Goal: Task Accomplishment & Management: Manage account settings

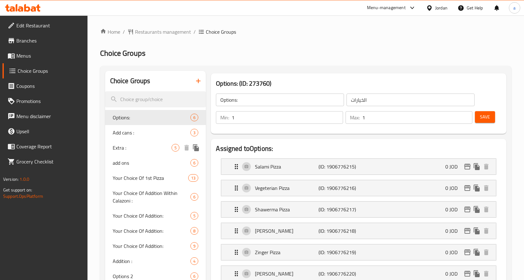
click at [133, 136] on span "Add cans :" at bounding box center [152, 133] width 78 height 8
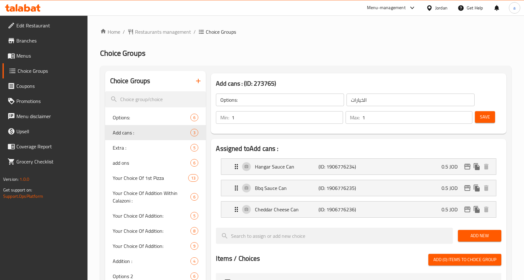
type input "Add cans :"
type input "إضافة علب :"
type input "0"
type input "3"
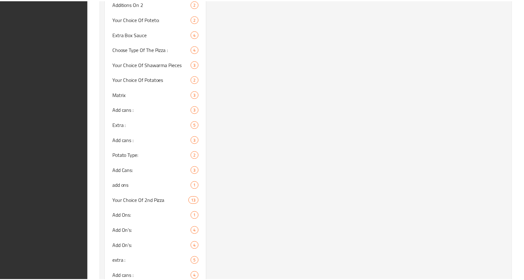
scroll to position [787, 0]
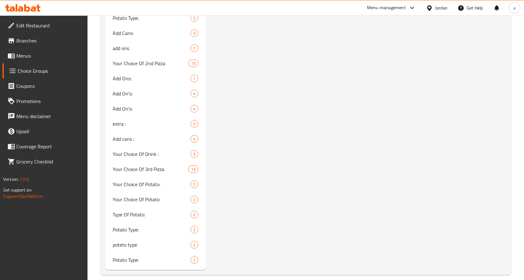
drag, startPoint x: 239, startPoint y: 107, endPoint x: 216, endPoint y: 95, distance: 25.9
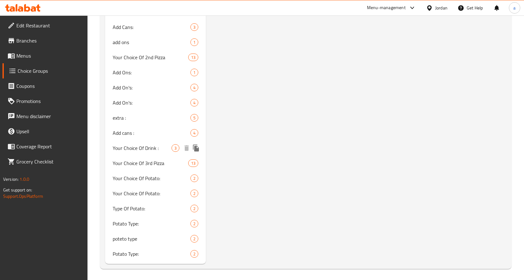
scroll to position [795, 0]
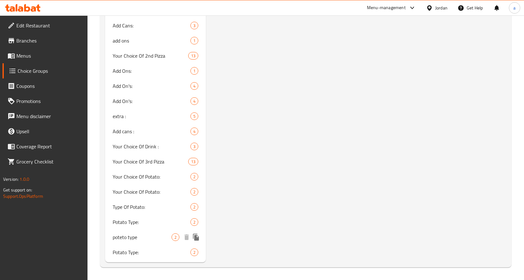
click at [161, 235] on span "poteto type" at bounding box center [142, 237] width 59 height 8
type input "poteto type"
type input "نوع البطاطا"
type input "1"
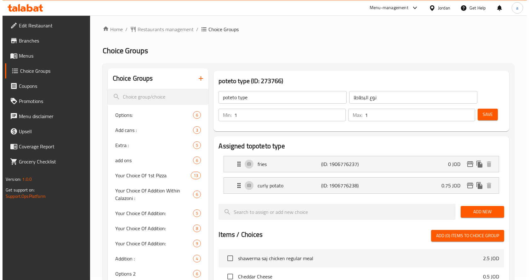
scroll to position [0, 0]
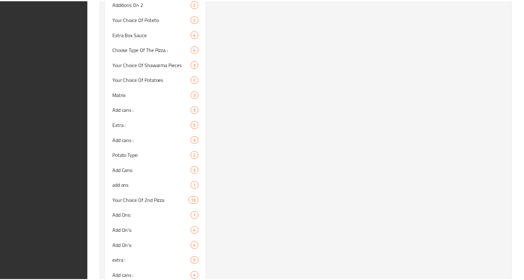
scroll to position [787, 0]
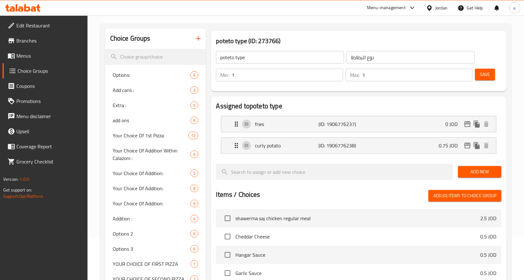
scroll to position [0, 0]
